Goal: Transaction & Acquisition: Register for event/course

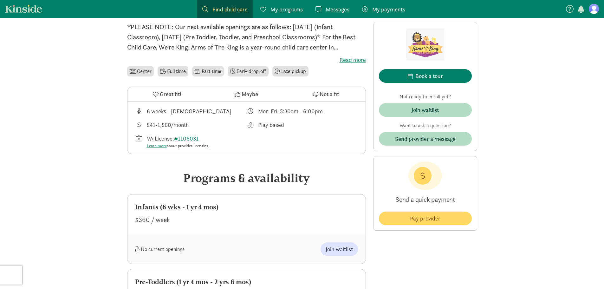
scroll to position [127, 0]
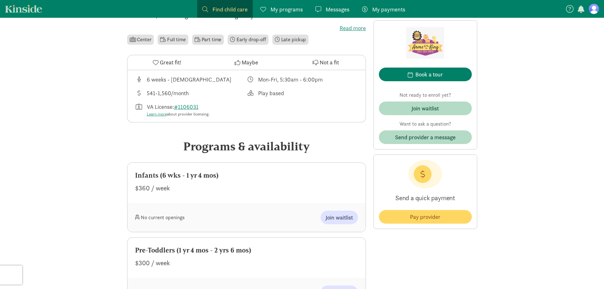
scroll to position [222, 0]
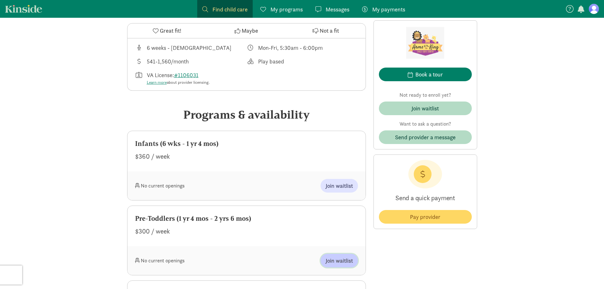
click at [341, 260] on span "Join waitlist" at bounding box center [339, 260] width 27 height 9
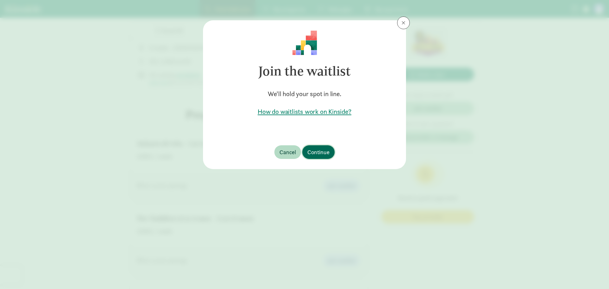
click at [322, 154] on span "Continue" at bounding box center [318, 152] width 22 height 9
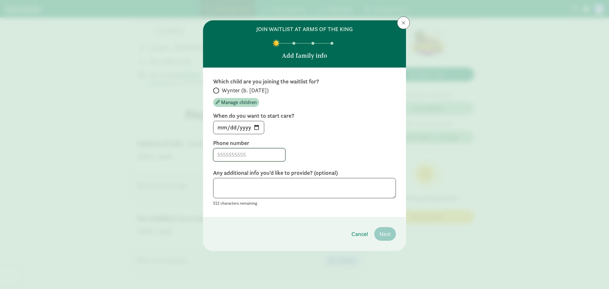
click at [241, 153] on input at bounding box center [249, 154] width 72 height 13
type input "7573750657"
click at [217, 90] on input "Wynter (b. [DATE])" at bounding box center [215, 91] width 4 height 4
radio input "true"
click at [389, 234] on span "Next" at bounding box center [384, 234] width 11 height 9
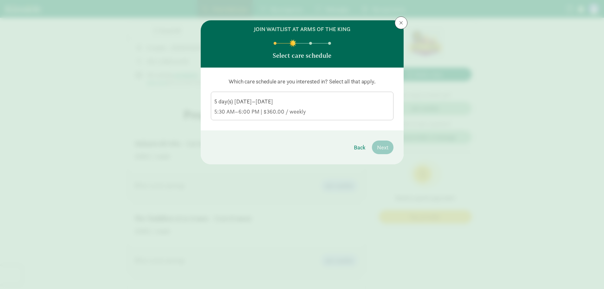
click at [263, 108] on div "5 day(s) [DATE]–[DATE] 5:30 AM–6:00 PM | $360.00 / weekly" at bounding box center [302, 107] width 176 height 18
click at [0, 0] on input "5 day(s) [DATE]–[DATE] 5:30 AM–6:00 PM | $360.00 / weekly" at bounding box center [0, 0] width 0 height 0
click at [379, 152] on button "Next" at bounding box center [383, 148] width 22 height 14
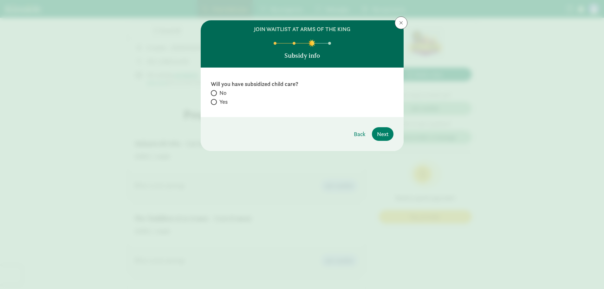
click at [218, 104] on label "Yes" at bounding box center [302, 102] width 183 height 8
click at [215, 104] on input "Yes" at bounding box center [213, 102] width 4 height 4
radio input "true"
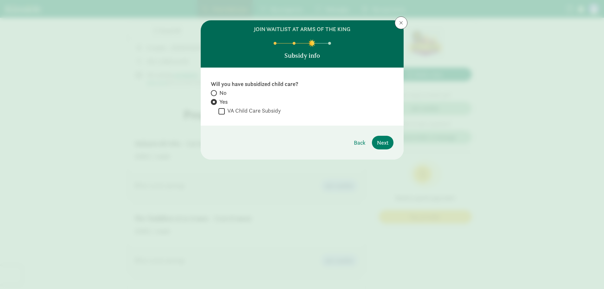
click at [238, 113] on label "VA Child Care Subsidy" at bounding box center [253, 111] width 56 height 8
click at [225, 113] on input "VA Child Care Subsidy" at bounding box center [222, 111] width 6 height 9
checkbox input "true"
click at [379, 144] on span "Next" at bounding box center [382, 142] width 11 height 9
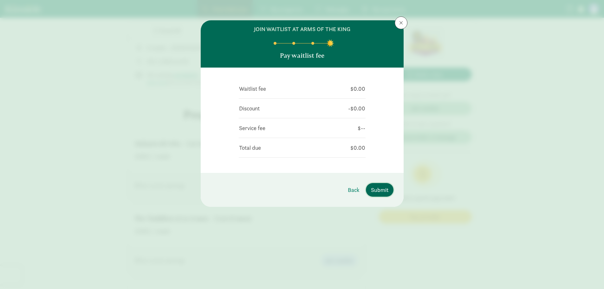
click at [380, 190] on span "Submit" at bounding box center [379, 190] width 17 height 9
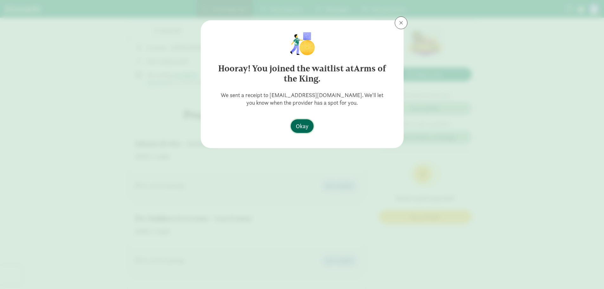
click at [306, 128] on span "Okay" at bounding box center [302, 126] width 13 height 9
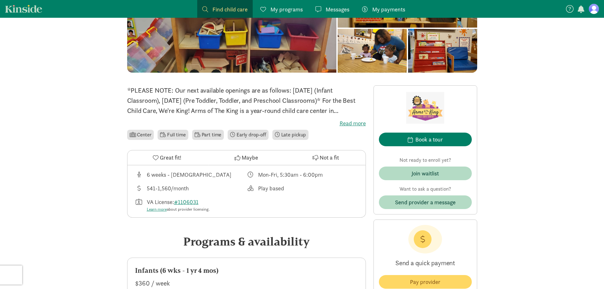
scroll to position [0, 0]
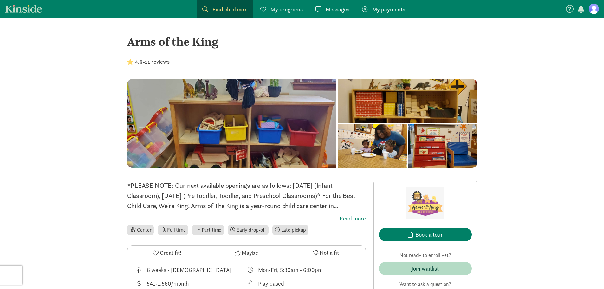
click at [592, 7] on figure at bounding box center [594, 9] width 10 height 10
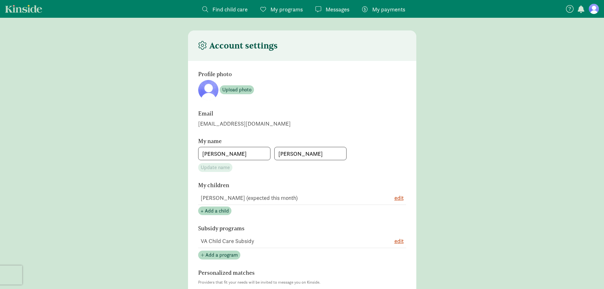
scroll to position [95, 0]
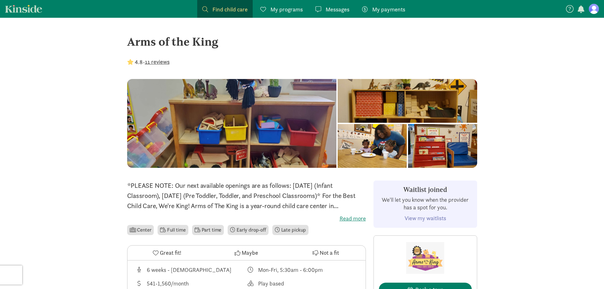
scroll to position [63, 0]
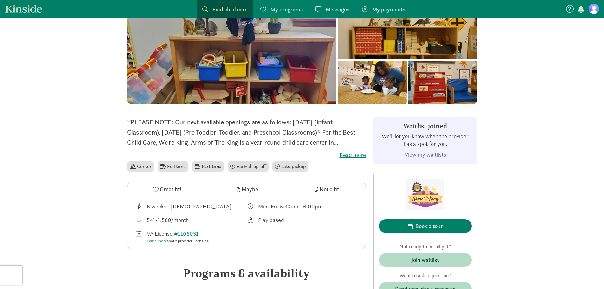
click at [428, 156] on link "View my waitlists" at bounding box center [426, 154] width 42 height 7
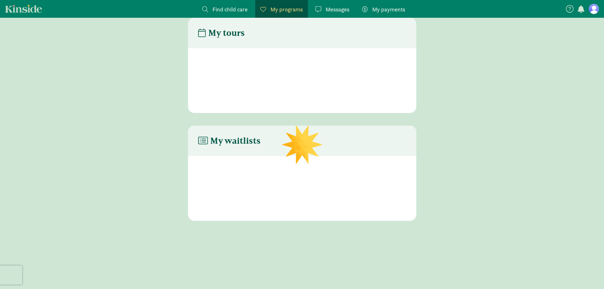
scroll to position [13, 0]
